Goal: Task Accomplishment & Management: Use online tool/utility

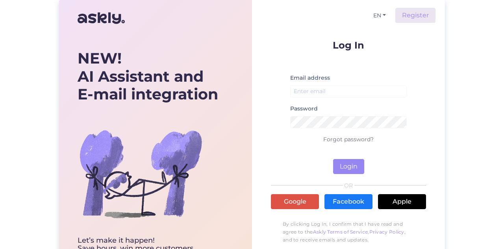
click at [308, 98] on div "Email address" at bounding box center [348, 88] width 117 height 31
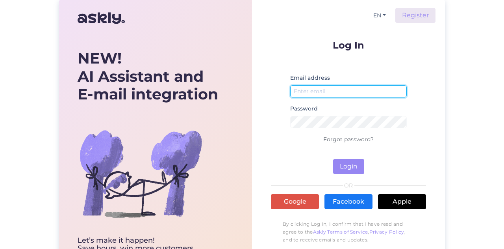
click at [308, 95] on input "email" at bounding box center [348, 91] width 117 height 12
type input "[EMAIL_ADDRESS][DOMAIN_NAME]"
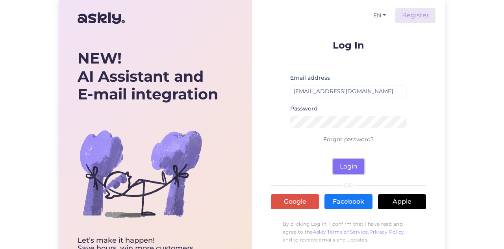
click at [346, 167] on button "Login" at bounding box center [348, 166] width 31 height 15
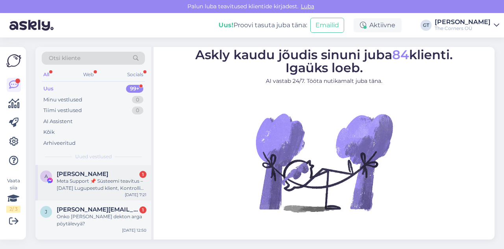
click at [76, 187] on div "Meta Support 📌 Süsteemi teavitus – [DATE] Lugupeetud klient, Kontrolli käigus t…" at bounding box center [102, 184] width 90 height 14
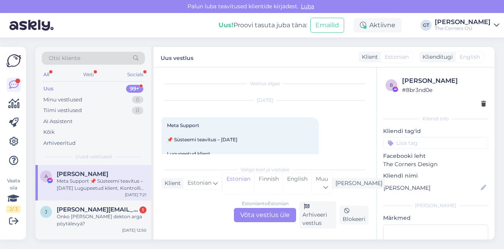
scroll to position [17, 0]
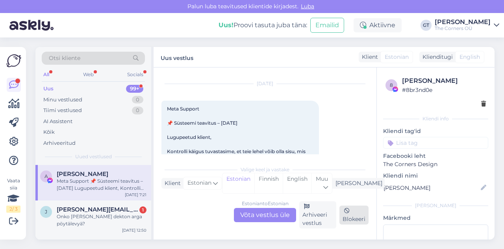
click at [349, 216] on div "Blokeeri" at bounding box center [354, 214] width 29 height 19
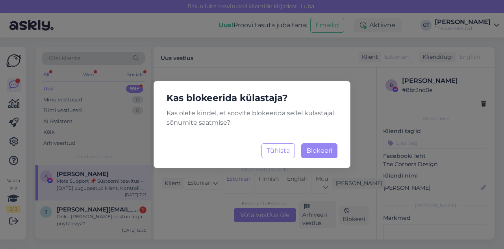
click at [330, 158] on div "Kas blokeerida külastaja? Kas [PERSON_NAME], et soovite blokeerida sellel külas…" at bounding box center [252, 124] width 197 height 87
click at [322, 147] on span "Blokeeri" at bounding box center [319, 150] width 26 height 7
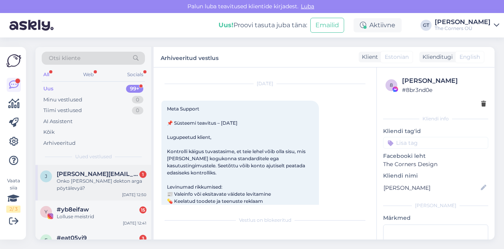
click at [87, 181] on div "Onko [PERSON_NAME] dekton arga pöytälevyä?" at bounding box center [102, 184] width 90 height 14
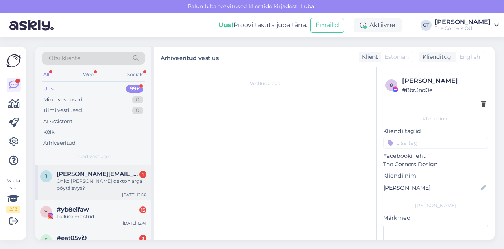
scroll to position [0, 0]
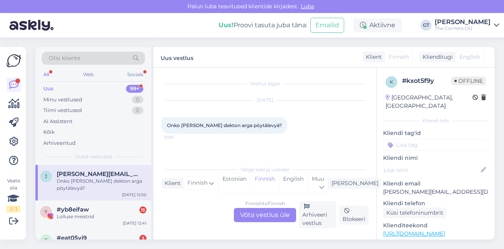
click at [431, 187] on p "[PERSON_NAME][EMAIL_ADDRESS][DOMAIN_NAME]" at bounding box center [435, 191] width 105 height 8
copy p "[PERSON_NAME][EMAIL_ADDRESS][DOMAIN_NAME]"
drag, startPoint x: 265, startPoint y: 124, endPoint x: 165, endPoint y: 124, distance: 100.0
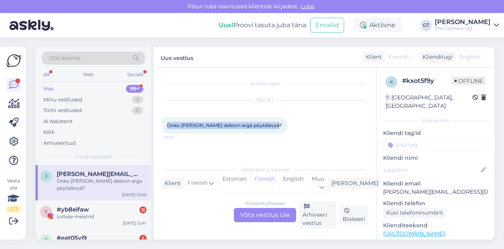
click at [165, 124] on div "Onko [PERSON_NAME] dekton arga pöytälevyä? 12:50" at bounding box center [224, 125] width 126 height 17
click at [197, 126] on span "Onko [PERSON_NAME] dekton arga pöytälevyä?" at bounding box center [224, 125] width 115 height 6
